Goal: Task Accomplishment & Management: Manage account settings

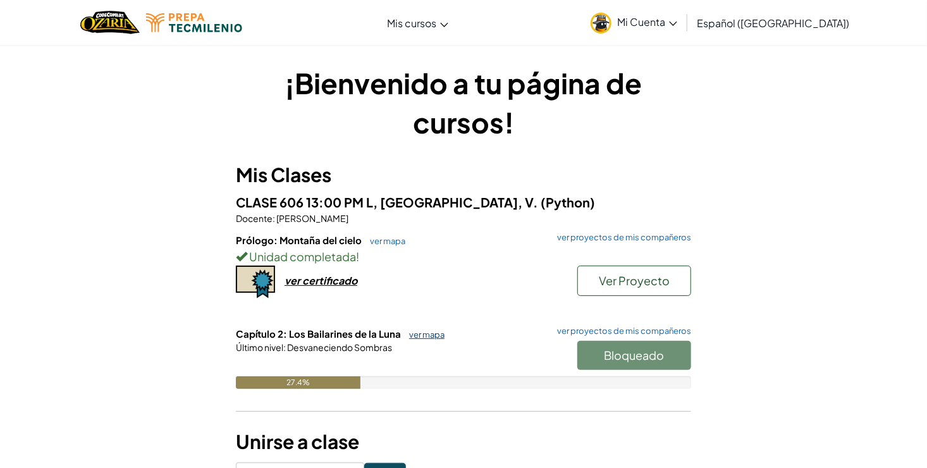
click at [413, 334] on link "ver mapa" at bounding box center [424, 334] width 42 height 10
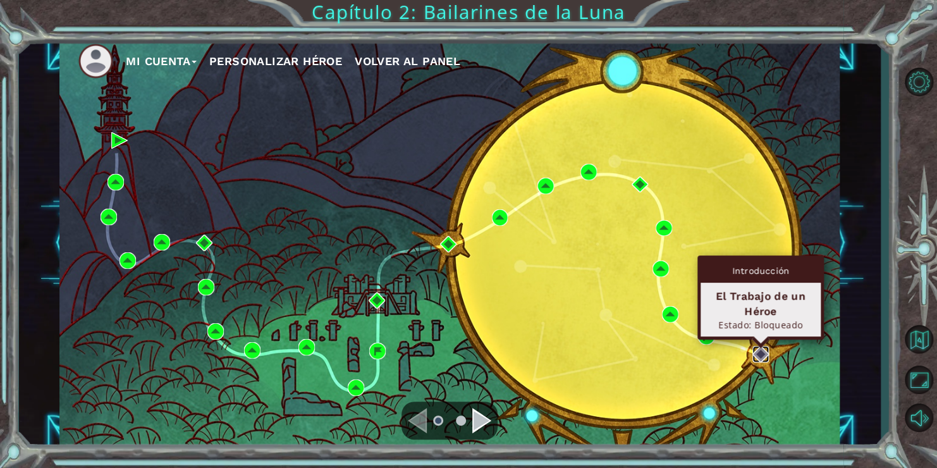
click at [763, 349] on img at bounding box center [760, 354] width 16 height 16
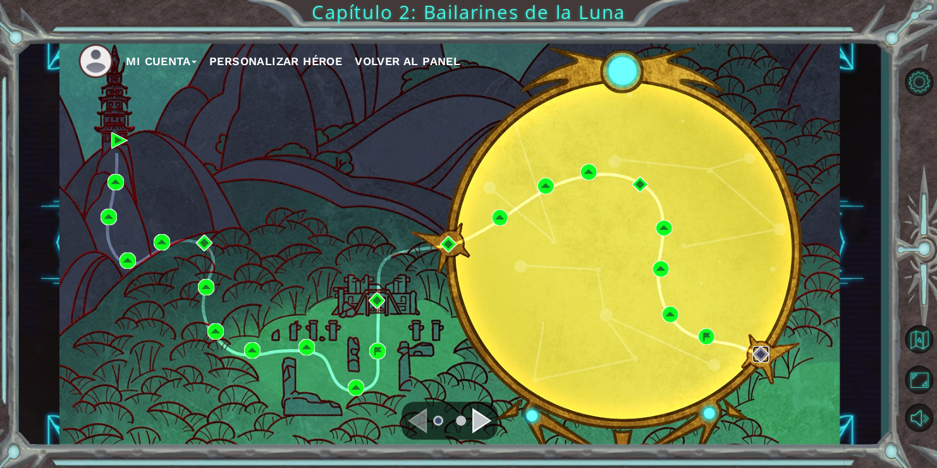
click at [763, 349] on img at bounding box center [760, 354] width 16 height 16
drag, startPoint x: 928, startPoint y: 149, endPoint x: 930, endPoint y: 178, distance: 29.1
click at [926, 178] on div at bounding box center [918, 250] width 37 height 374
click at [145, 61] on button "Mi Cuenta" at bounding box center [161, 61] width 71 height 19
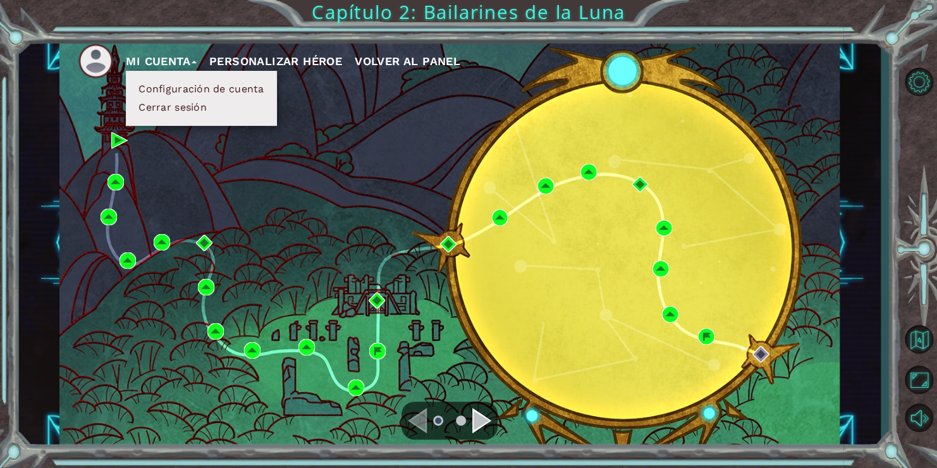
click at [162, 107] on button "Cerrar sesión" at bounding box center [173, 107] width 76 height 14
